Goal: Find specific page/section: Find specific page/section

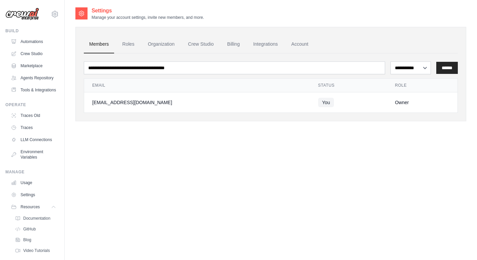
scroll to position [35, 0]
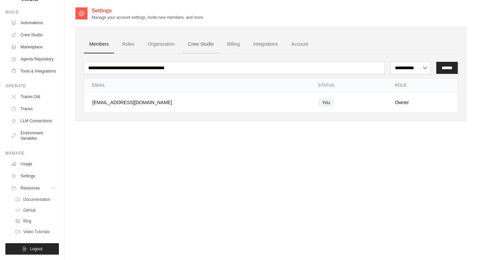
click at [193, 43] on link "Crew Studio" at bounding box center [201, 44] width 36 height 18
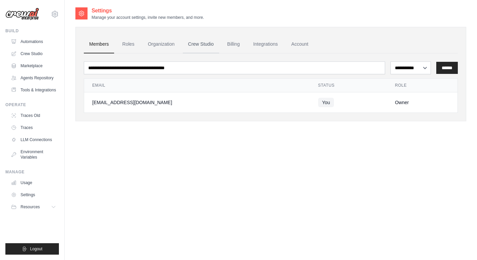
scroll to position [0, 0]
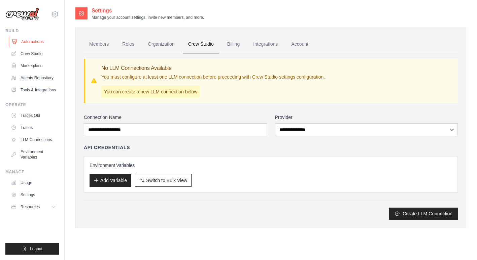
click at [30, 41] on link "Automations" at bounding box center [34, 41] width 51 height 11
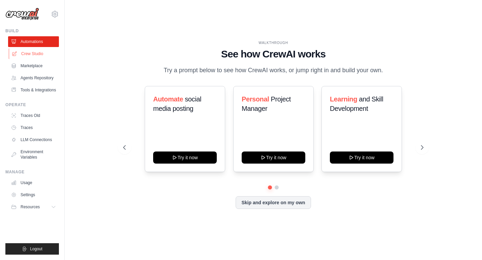
click at [27, 54] on link "Crew Studio" at bounding box center [34, 53] width 51 height 11
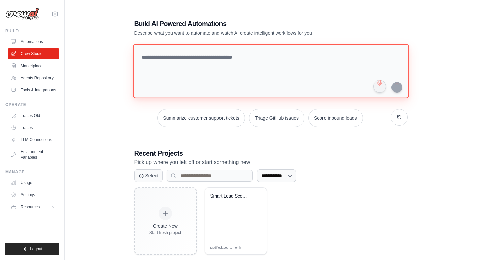
click at [158, 69] on textarea at bounding box center [271, 71] width 276 height 55
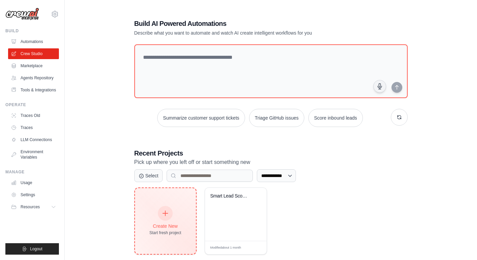
click at [162, 216] on div at bounding box center [165, 213] width 15 height 15
